Goal: Information Seeking & Learning: Learn about a topic

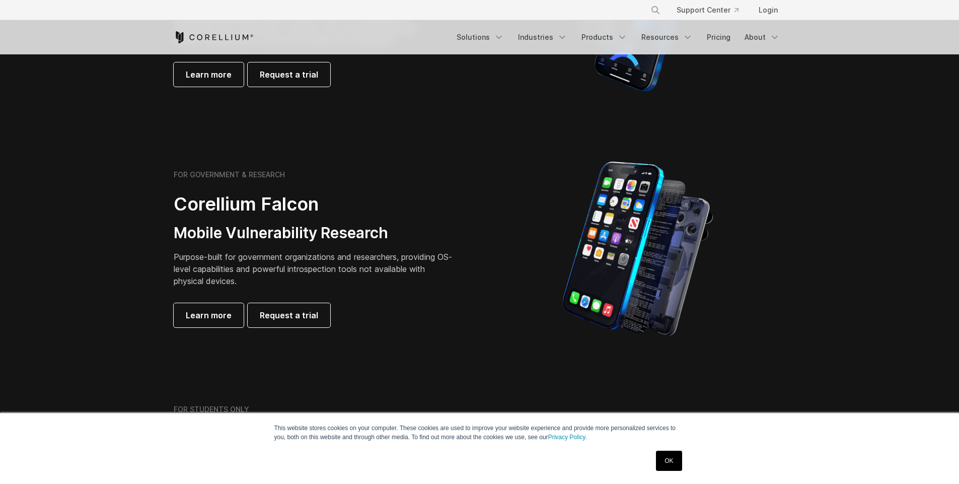
scroll to position [380, 0]
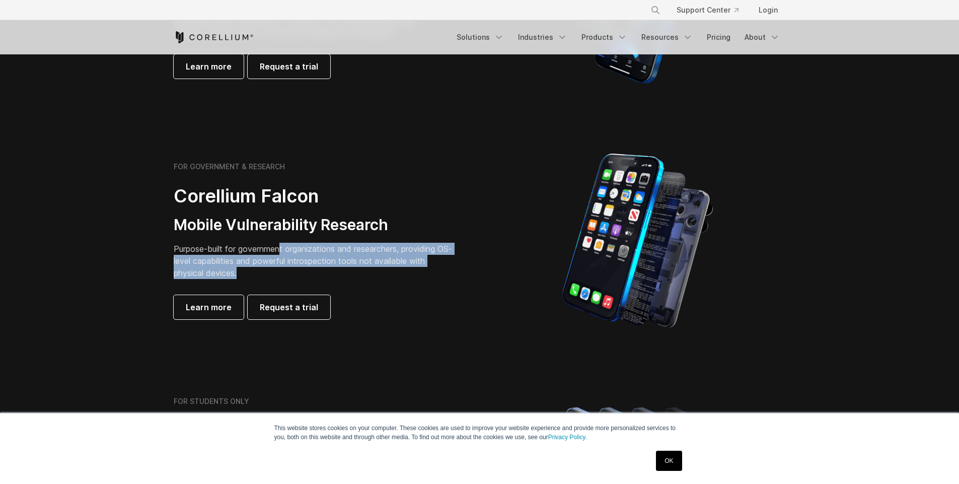
drag, startPoint x: 279, startPoint y: 246, endPoint x: 346, endPoint y: 269, distance: 71.3
click at [346, 269] on p "Purpose-built for government organizations and researchers, providing OS-level …" at bounding box center [315, 261] width 282 height 36
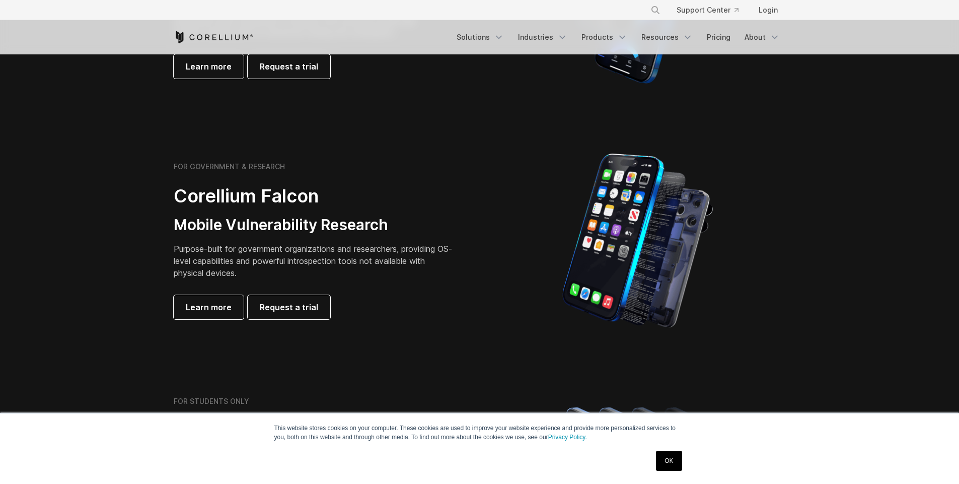
click at [101, 260] on section "FOR GOVERNMENT & RESEARCH Corellium Falcon Mobile Vulnerability Research Purpos…" at bounding box center [479, 240] width 959 height 241
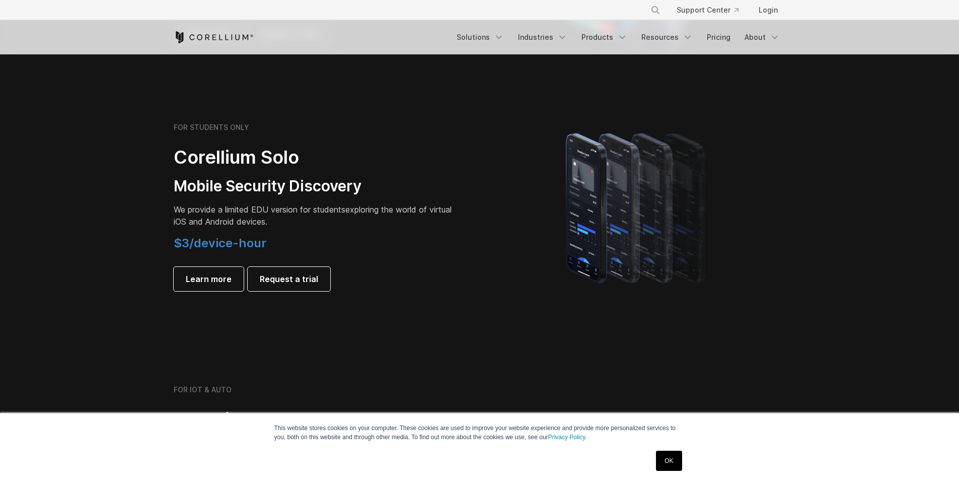
scroll to position [654, 0]
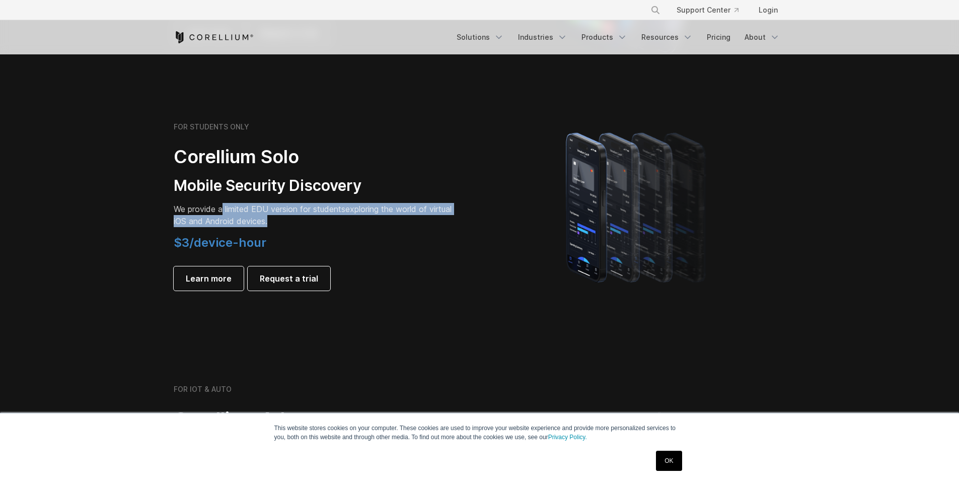
drag, startPoint x: 219, startPoint y: 211, endPoint x: 276, endPoint y: 216, distance: 57.1
click at [276, 216] on p "We provide a limited EDU version for students exploring the world of virtual iO…" at bounding box center [315, 215] width 282 height 24
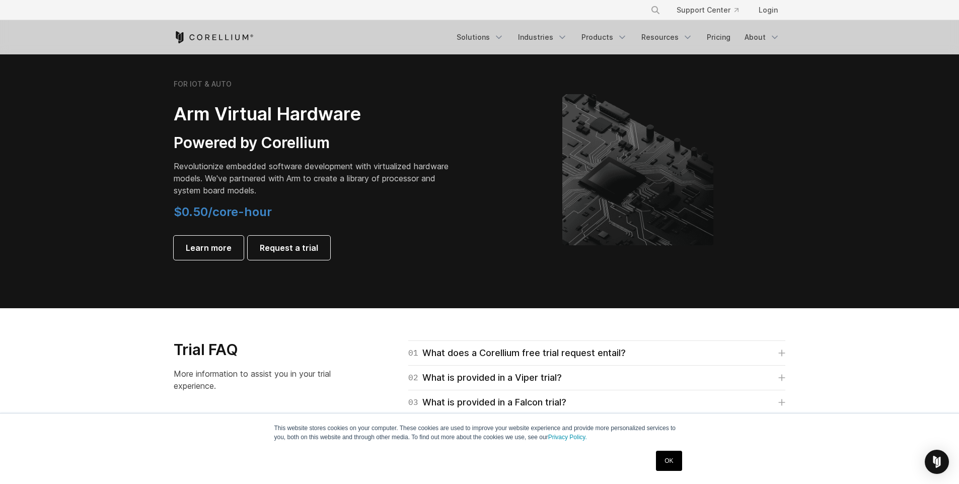
scroll to position [1183, 0]
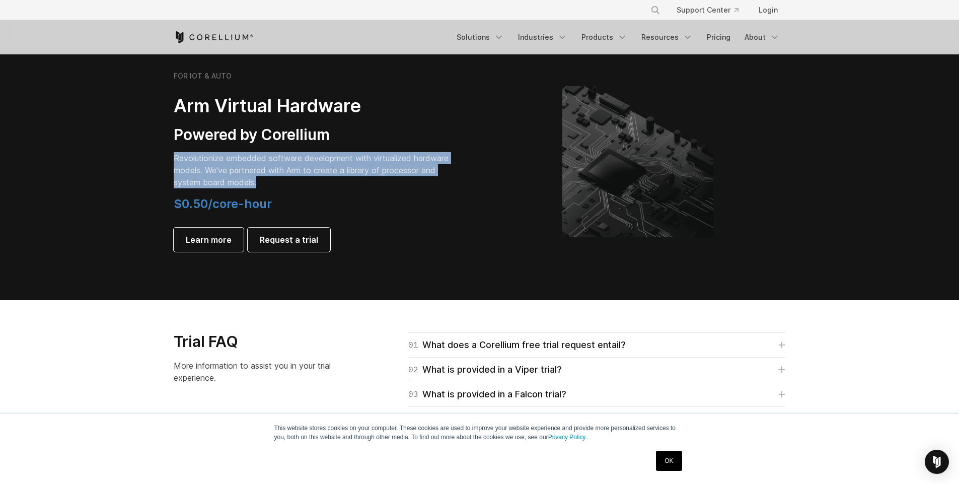
drag, startPoint x: 235, startPoint y: 152, endPoint x: 298, endPoint y: 186, distance: 71.8
click at [298, 186] on p "Revolutionize embedded software development with virtualized hardware models. W…" at bounding box center [315, 170] width 282 height 36
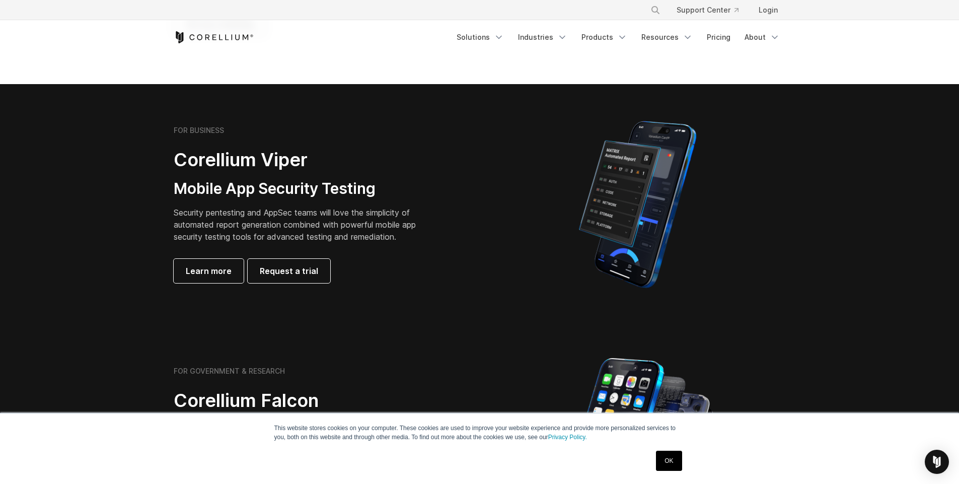
scroll to position [173, 0]
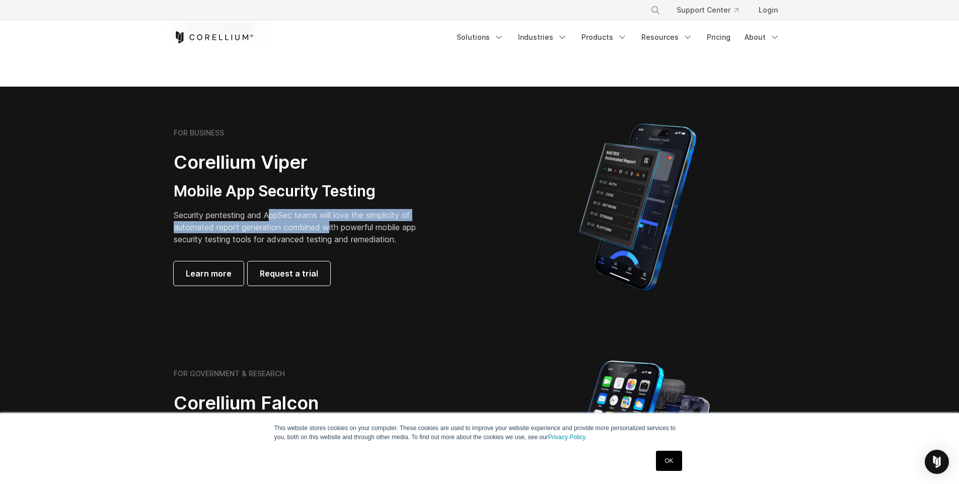
drag, startPoint x: 268, startPoint y: 215, endPoint x: 324, endPoint y: 225, distance: 57.2
click at [324, 225] on p "Security pentesting and AppSec teams will love the simplicity of automated repo…" at bounding box center [303, 227] width 258 height 36
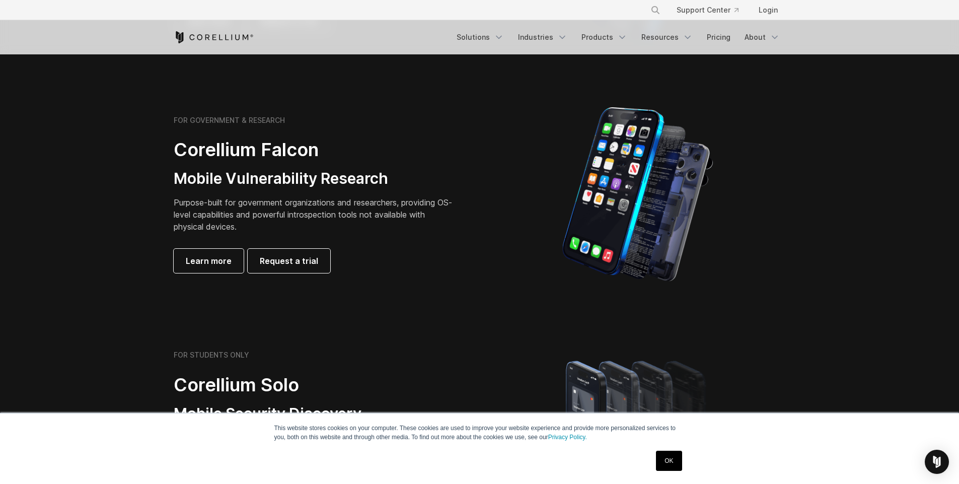
scroll to position [427, 0]
click at [291, 260] on span "Request a trial" at bounding box center [289, 260] width 58 height 12
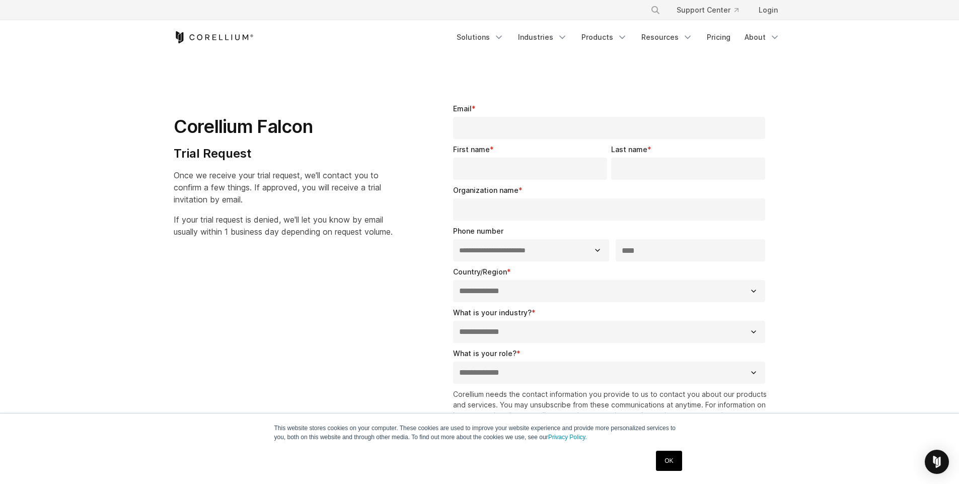
select select "**"
click at [493, 348] on label "What is your role? *" at bounding box center [486, 353] width 67 height 10
click at [493, 361] on select "**********" at bounding box center [609, 372] width 313 height 22
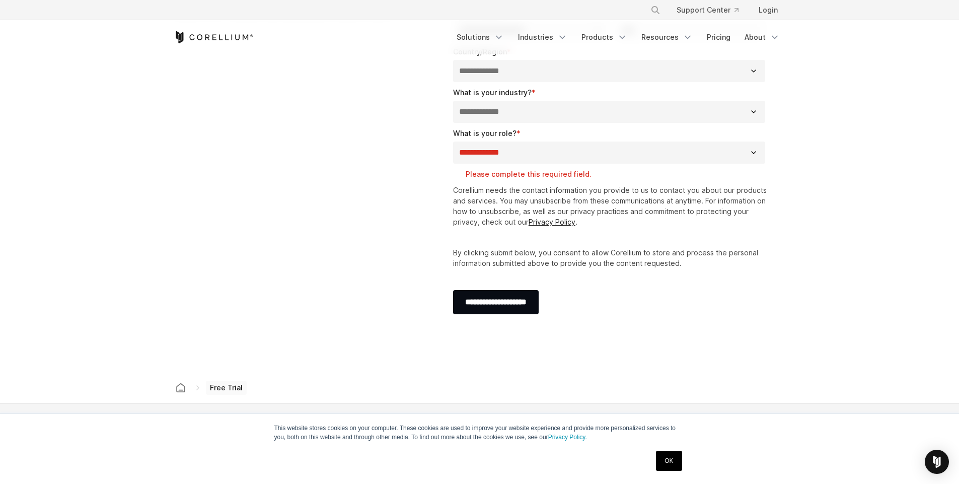
scroll to position [217, 0]
click at [803, 101] on section "**********" at bounding box center [479, 106] width 959 height 538
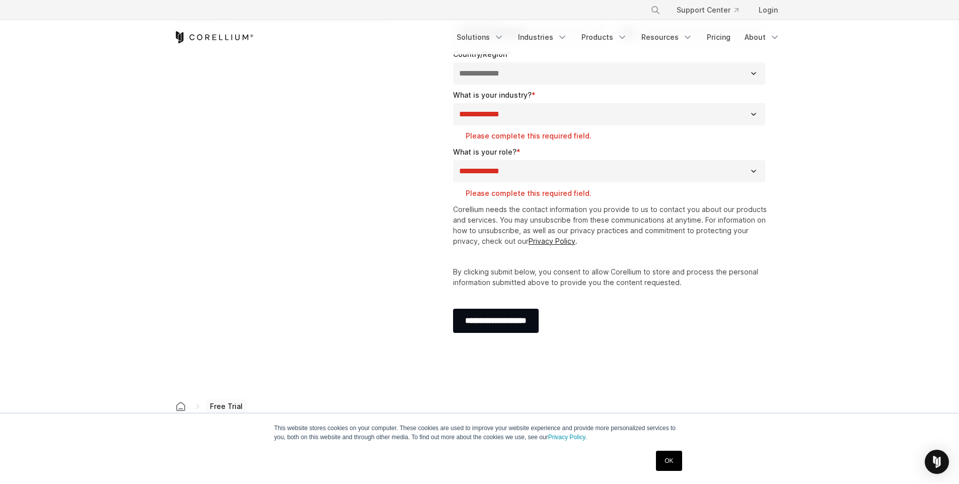
click at [845, 149] on section "**********" at bounding box center [479, 114] width 959 height 554
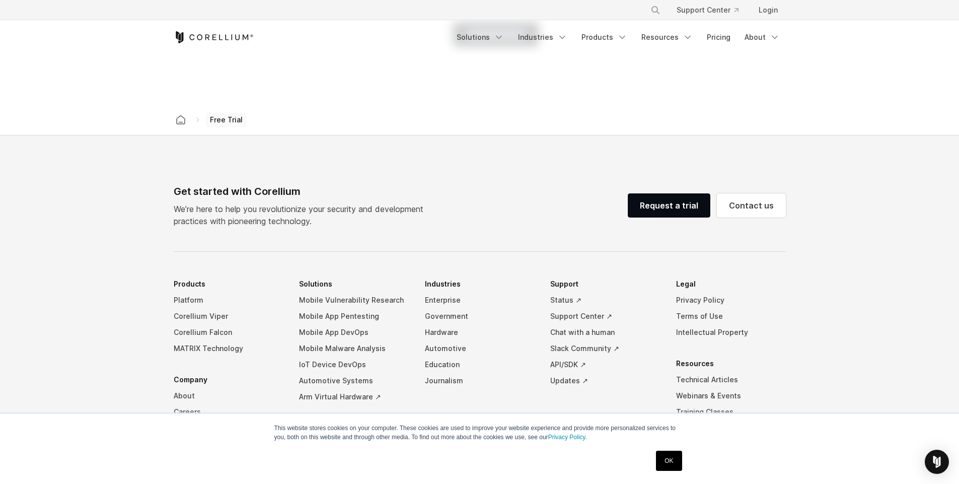
scroll to position [0, 0]
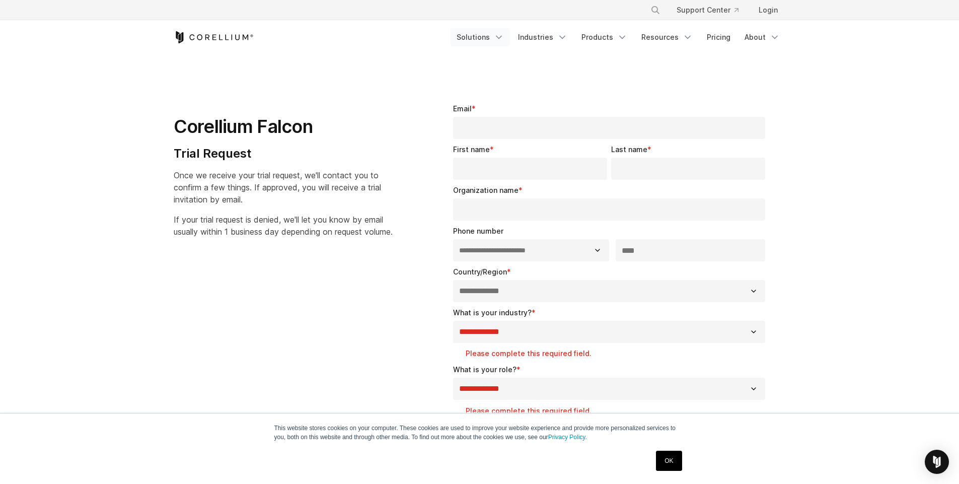
click at [486, 41] on link "Solutions" at bounding box center [480, 37] width 59 height 18
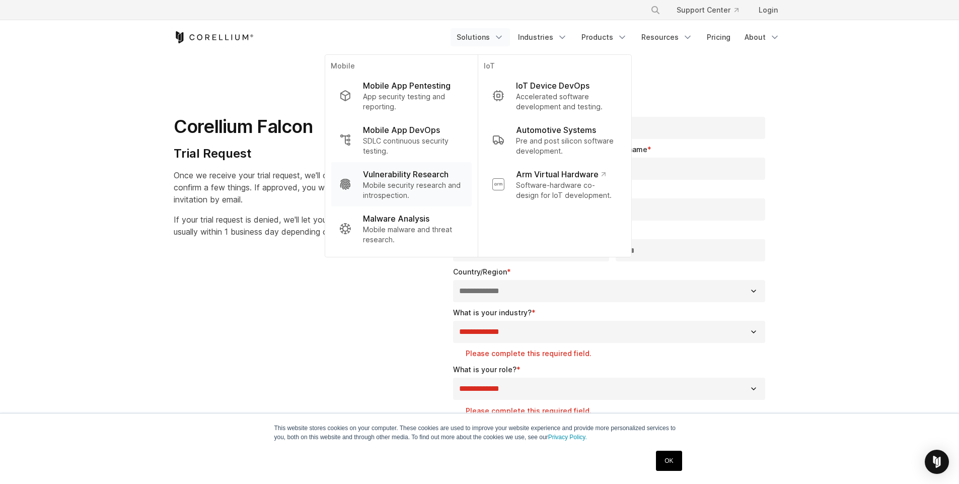
click at [430, 176] on p "Vulnerability Research" at bounding box center [406, 174] width 86 height 12
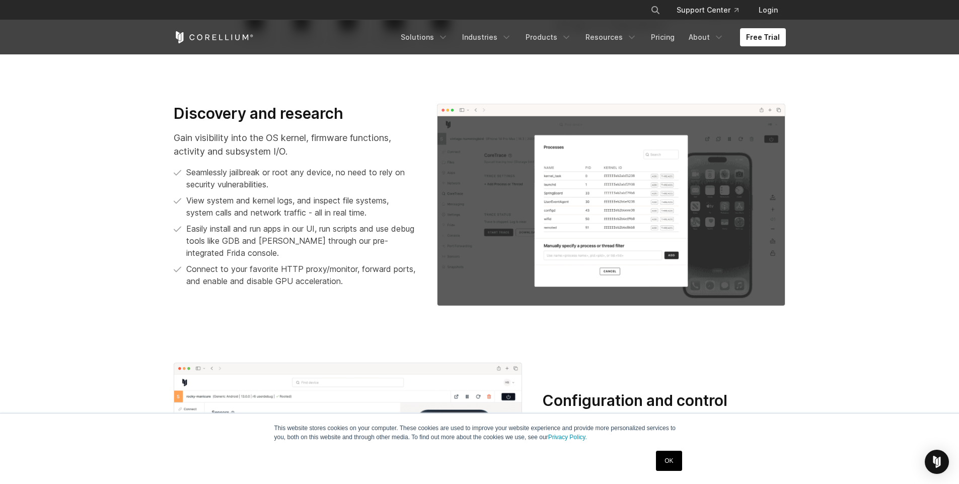
click at [677, 461] on link "OK" at bounding box center [669, 461] width 26 height 20
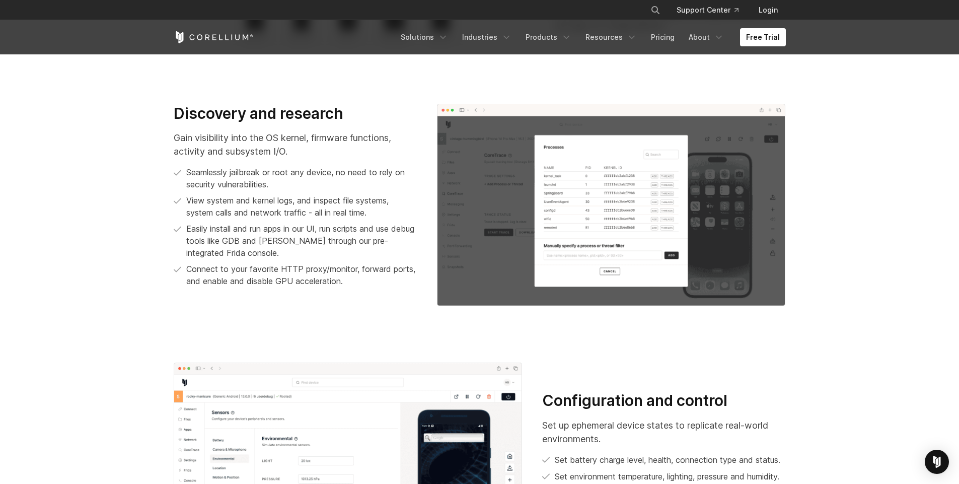
click at [617, 187] on img at bounding box center [611, 205] width 349 height 202
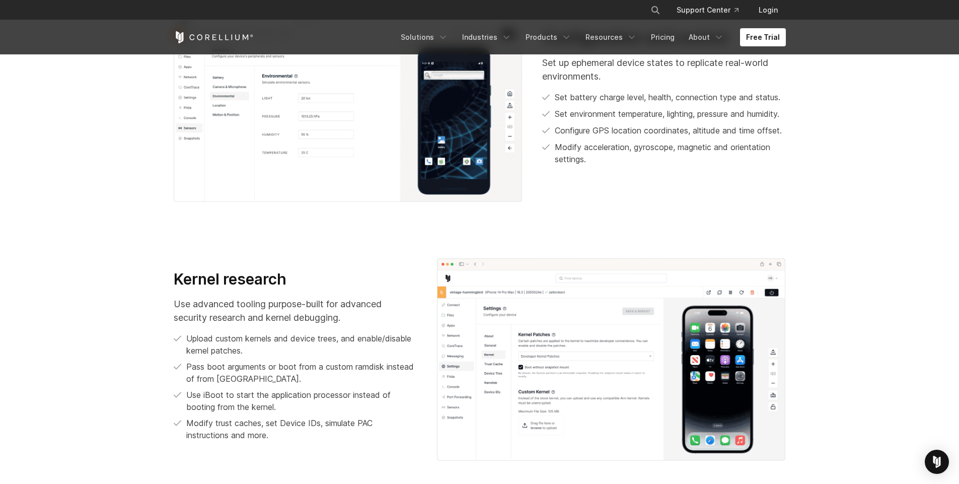
click at [683, 172] on div "Configuration and control Set up ephemeral device states to replicate real-worl…" at bounding box center [663, 101] width 263 height 144
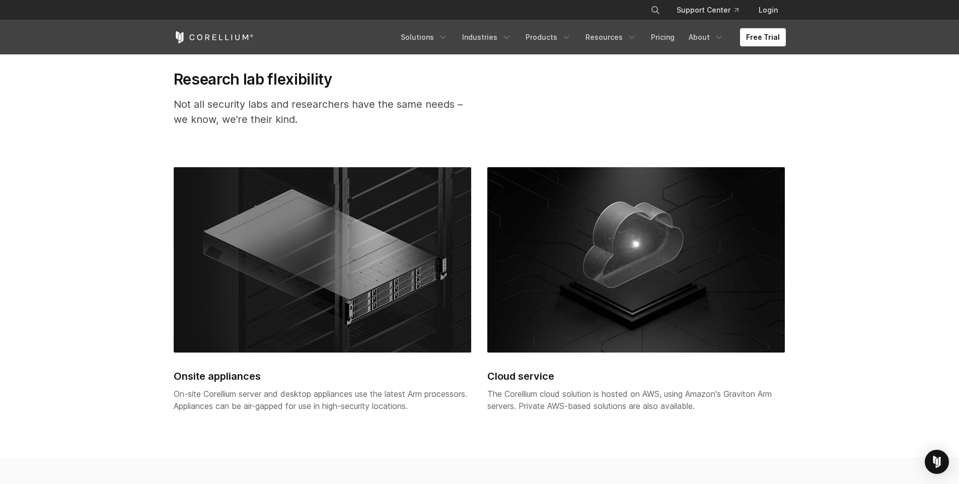
scroll to position [2252, 0]
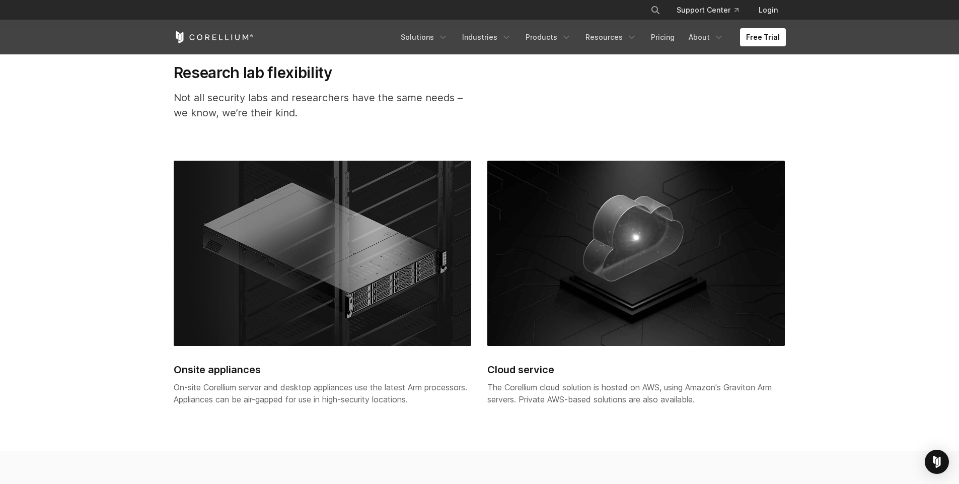
drag, startPoint x: 678, startPoint y: 373, endPoint x: 741, endPoint y: 374, distance: 62.9
click at [741, 382] on span "The Corellium cloud solution is hosted on AWS, using Amazon's Graviton Arm serv…" at bounding box center [629, 393] width 284 height 22
drag, startPoint x: 741, startPoint y: 374, endPoint x: 694, endPoint y: 367, distance: 47.8
click at [694, 382] on span "The Corellium cloud solution is hosted on AWS, using Amazon's Graviton Arm serv…" at bounding box center [629, 393] width 284 height 22
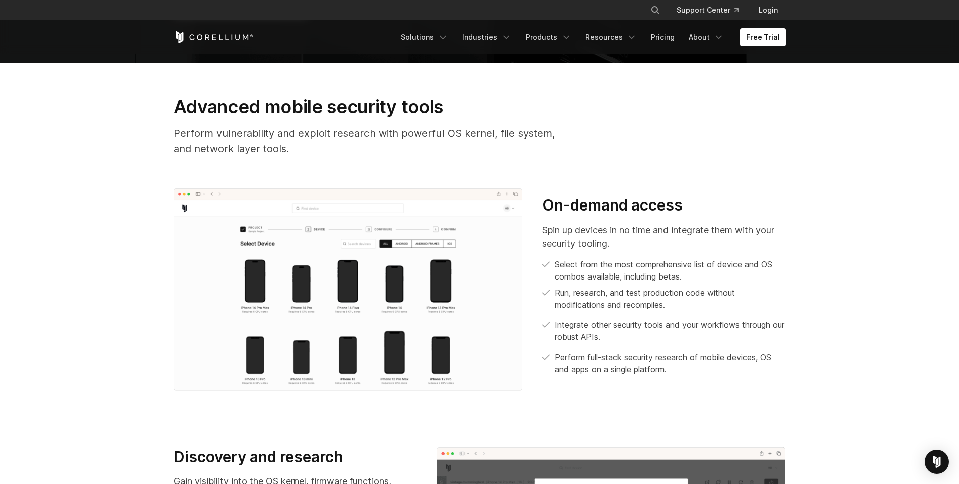
scroll to position [0, 0]
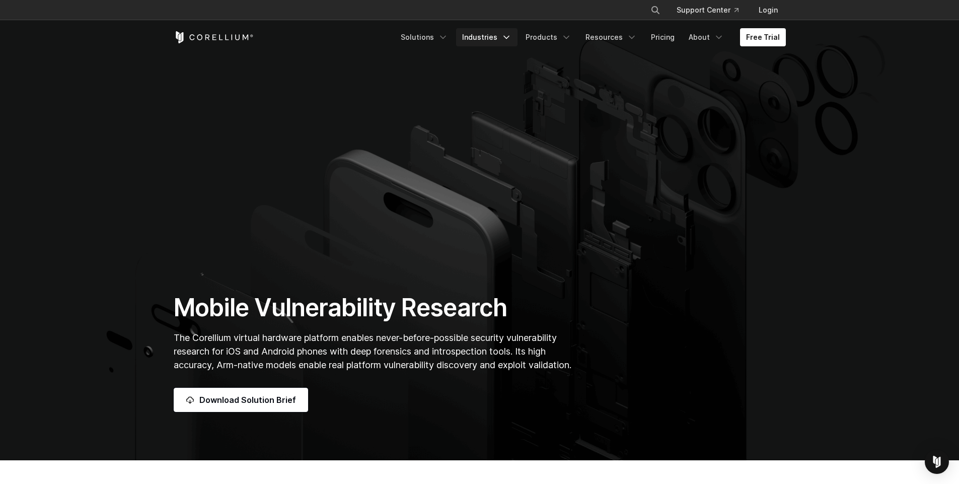
click at [517, 39] on link "Industries" at bounding box center [486, 37] width 61 height 18
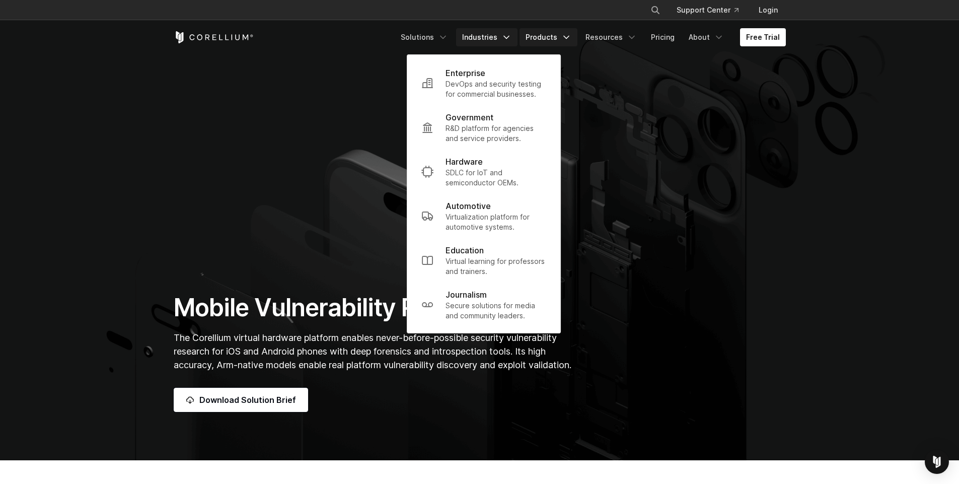
click at [561, 42] on link "Products" at bounding box center [548, 37] width 58 height 18
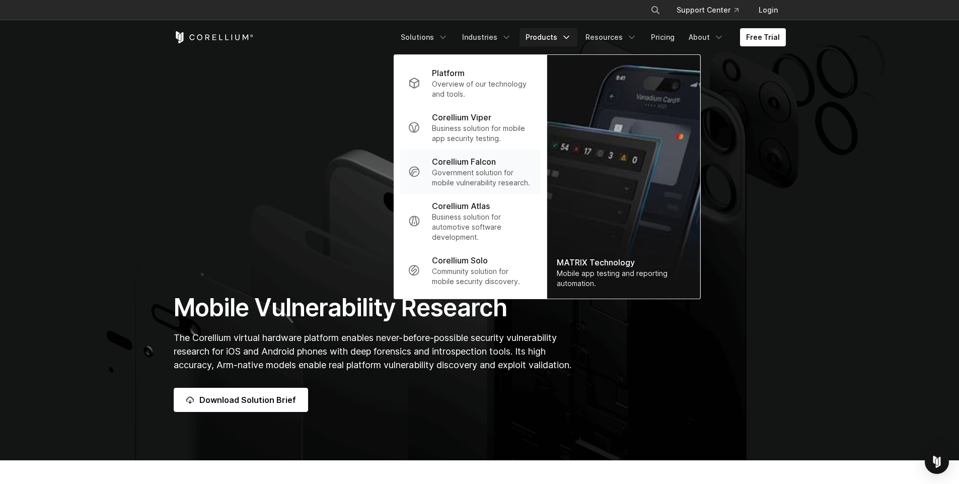
click at [503, 176] on p "Government solution for mobile vulnerability research." at bounding box center [482, 178] width 100 height 20
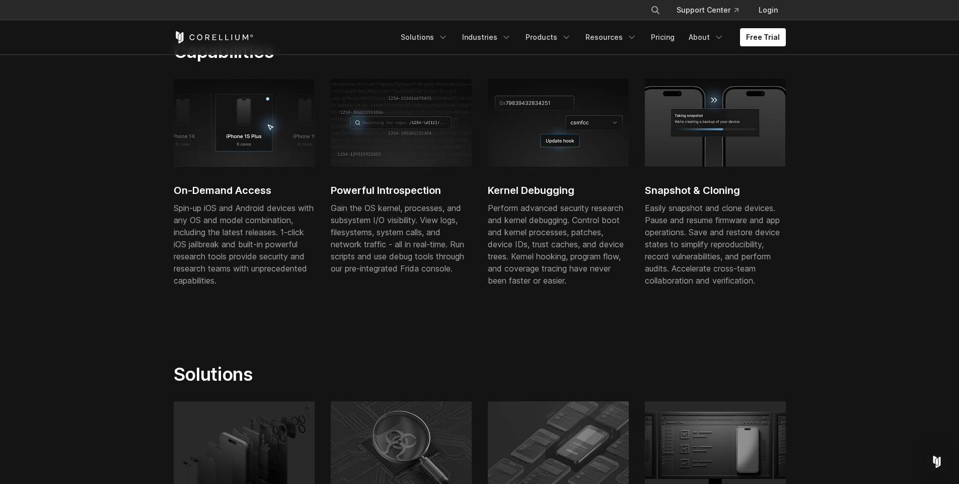
scroll to position [354, 0]
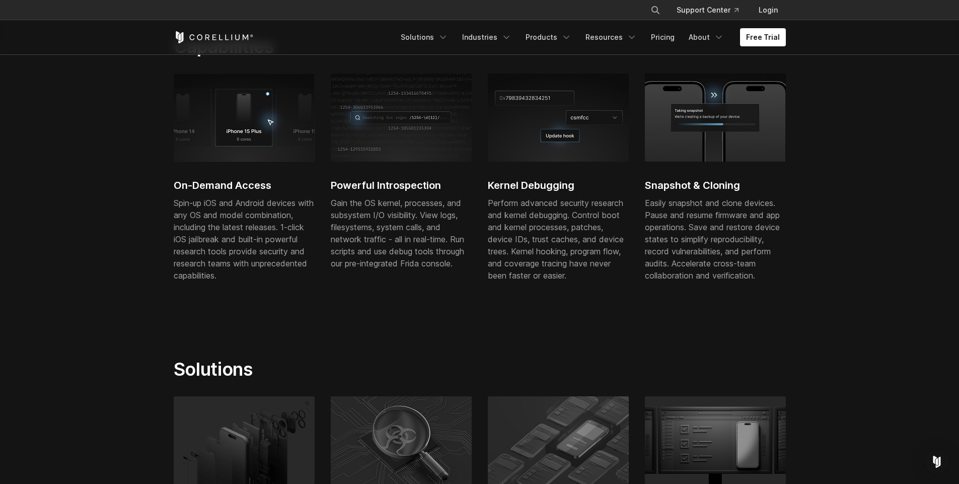
drag, startPoint x: 180, startPoint y: 202, endPoint x: 230, endPoint y: 238, distance: 61.4
click at [230, 238] on div "Spin-up iOS and Android devices with any OS and model combination, including th…" at bounding box center [244, 239] width 141 height 85
drag, startPoint x: 194, startPoint y: 232, endPoint x: 250, endPoint y: 254, distance: 60.3
click at [250, 254] on div "Spin-up iOS and Android devices with any OS and model combination, including th…" at bounding box center [244, 239] width 141 height 85
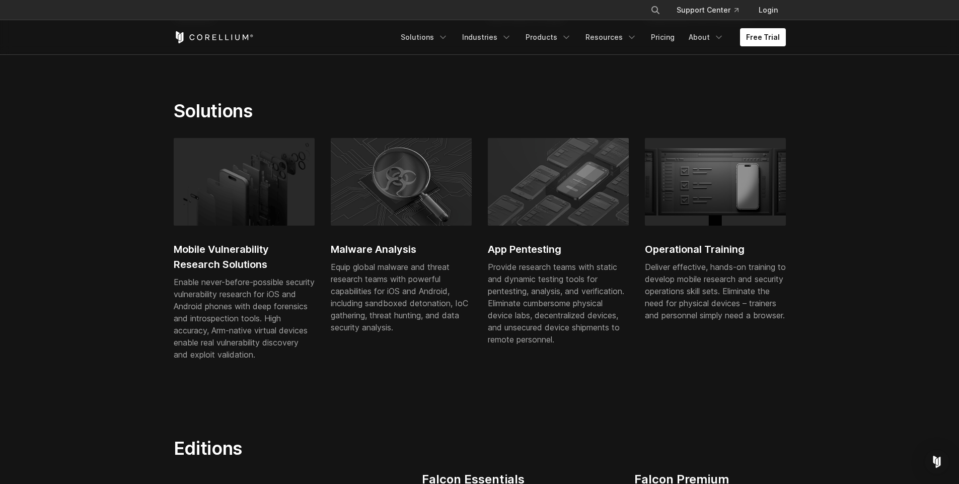
scroll to position [614, 0]
click at [720, 247] on h2 "Operational Training" at bounding box center [715, 248] width 141 height 15
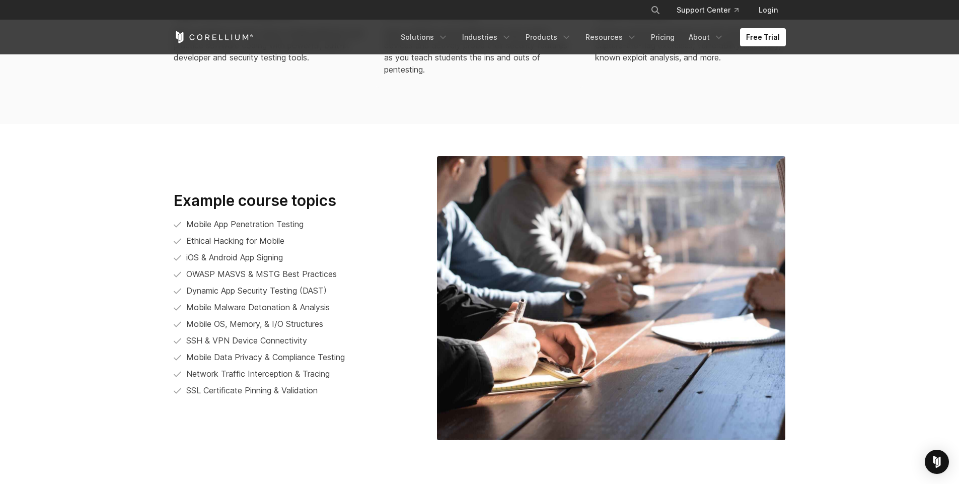
scroll to position [2166, 0]
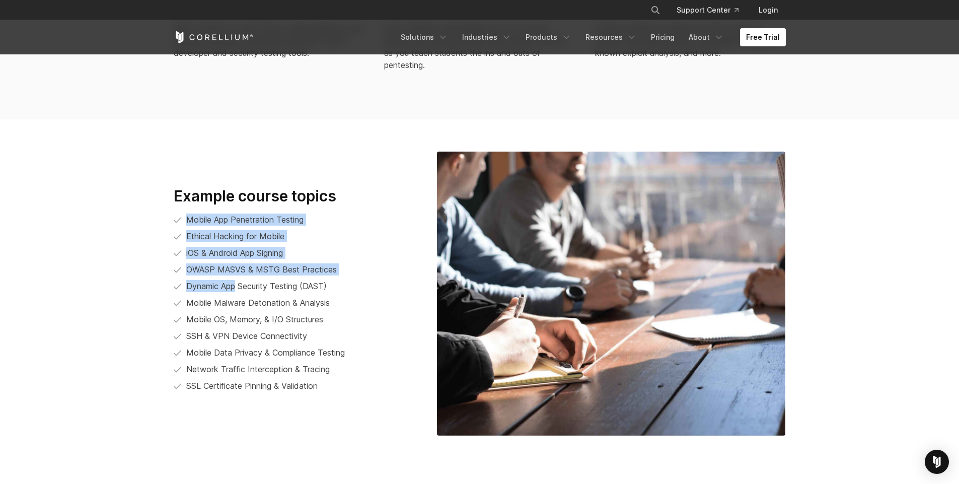
drag, startPoint x: 190, startPoint y: 224, endPoint x: 237, endPoint y: 282, distance: 74.1
click at [237, 282] on ul "Mobile App Penetration Testing Ethical Hacking for Mobile iOS & Android App Sig…" at bounding box center [295, 302] width 243 height 179
click at [237, 282] on li "Dynamic App Security Testing (DAST)" at bounding box center [295, 286] width 243 height 13
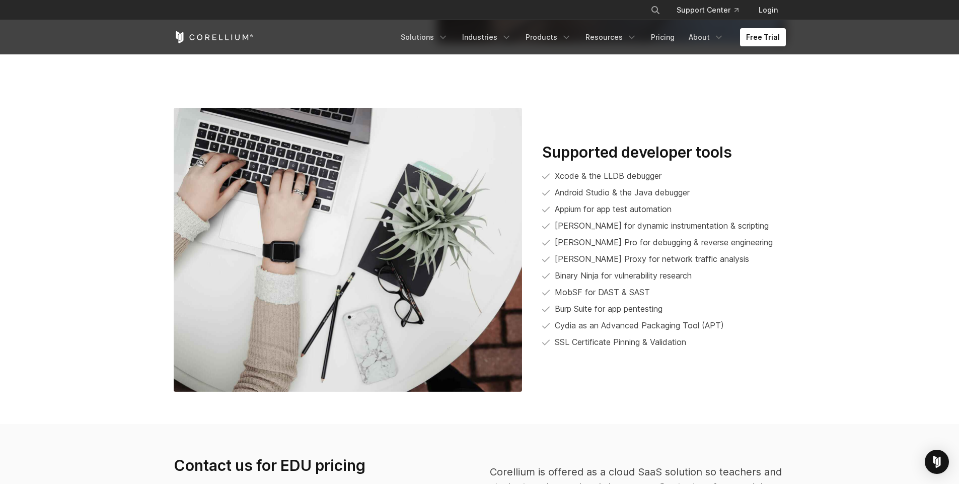
scroll to position [2563, 0]
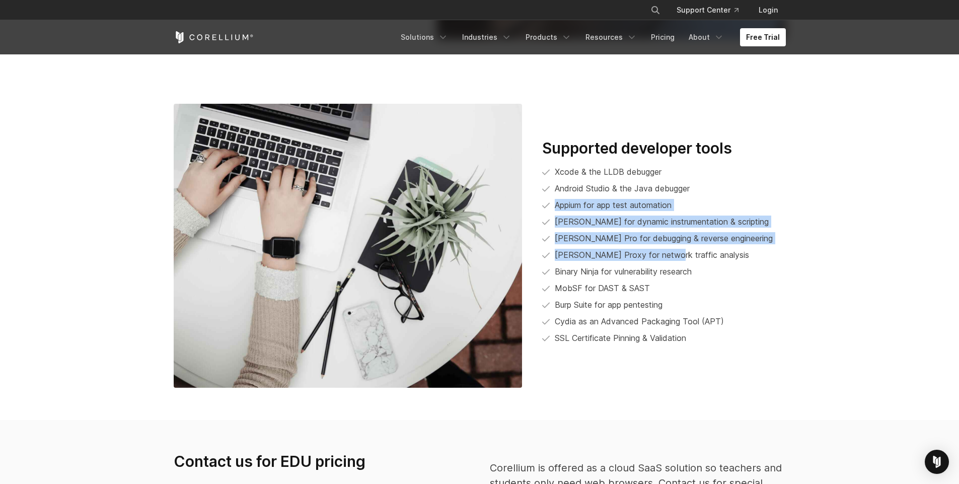
drag, startPoint x: 552, startPoint y: 207, endPoint x: 666, endPoint y: 256, distance: 124.0
click at [666, 256] on ul "Xcode & the LLDB debugger Android Studio & the Java debugger Appium for app tes…" at bounding box center [663, 255] width 243 height 179
click at [666, 256] on li "[PERSON_NAME] Proxy for network traffic analysis" at bounding box center [663, 255] width 243 height 13
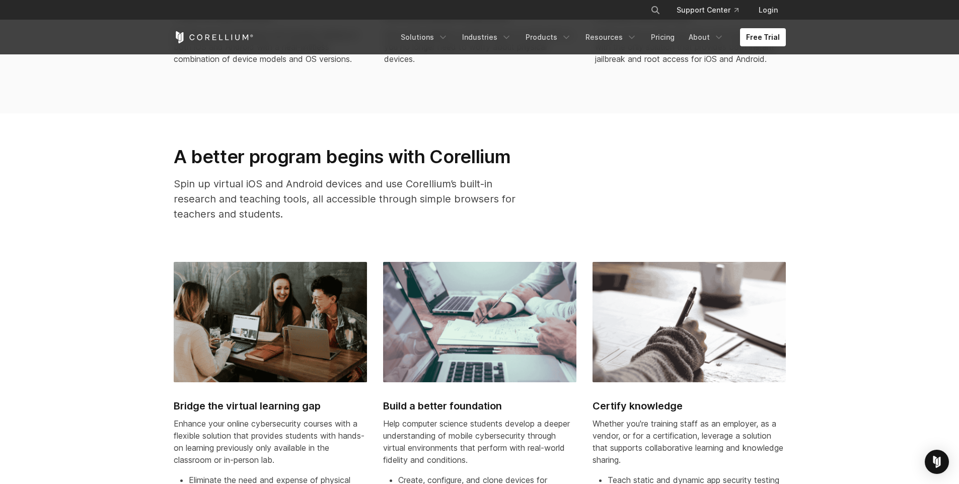
scroll to position [1379, 0]
